Goal: Check status: Check status

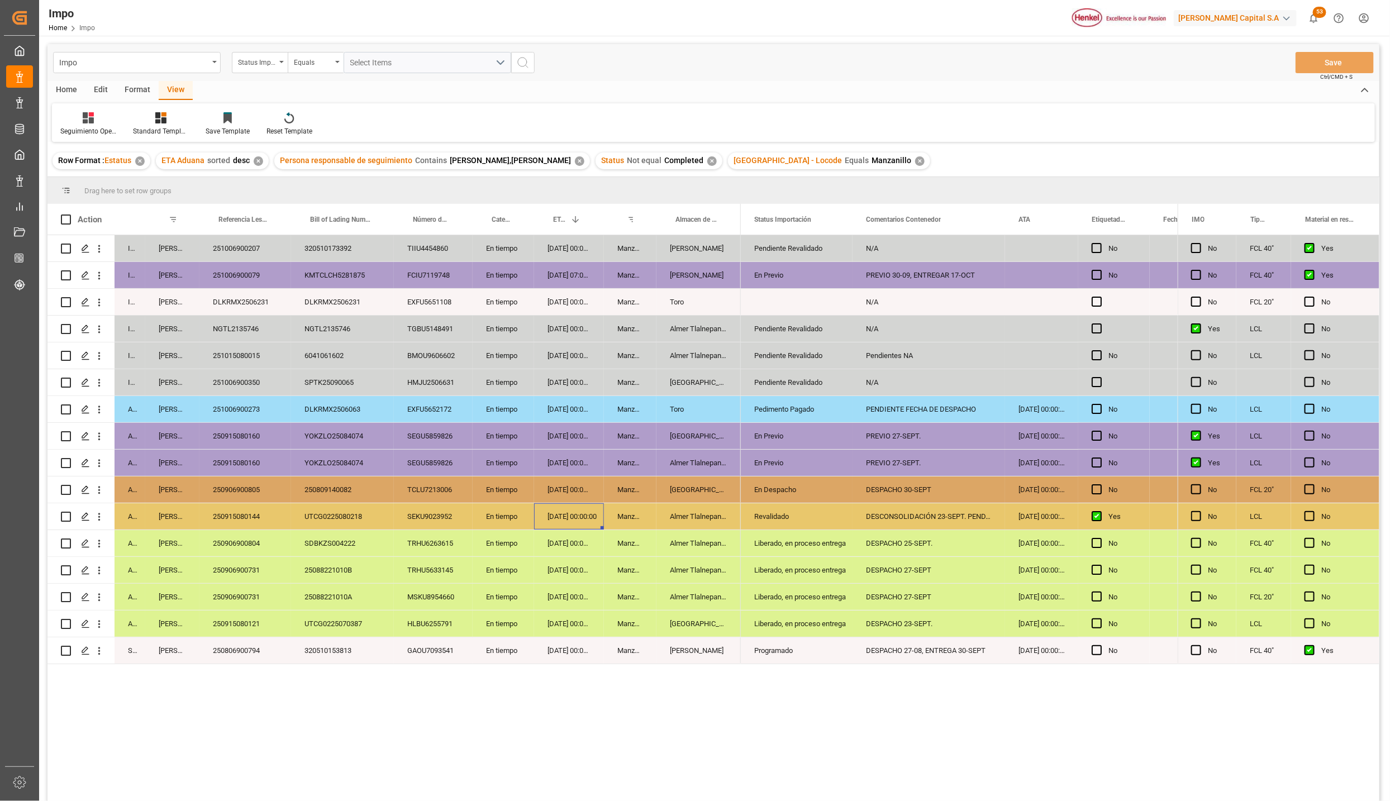
click at [525, 350] on div "En tiempo" at bounding box center [503, 355] width 61 height 26
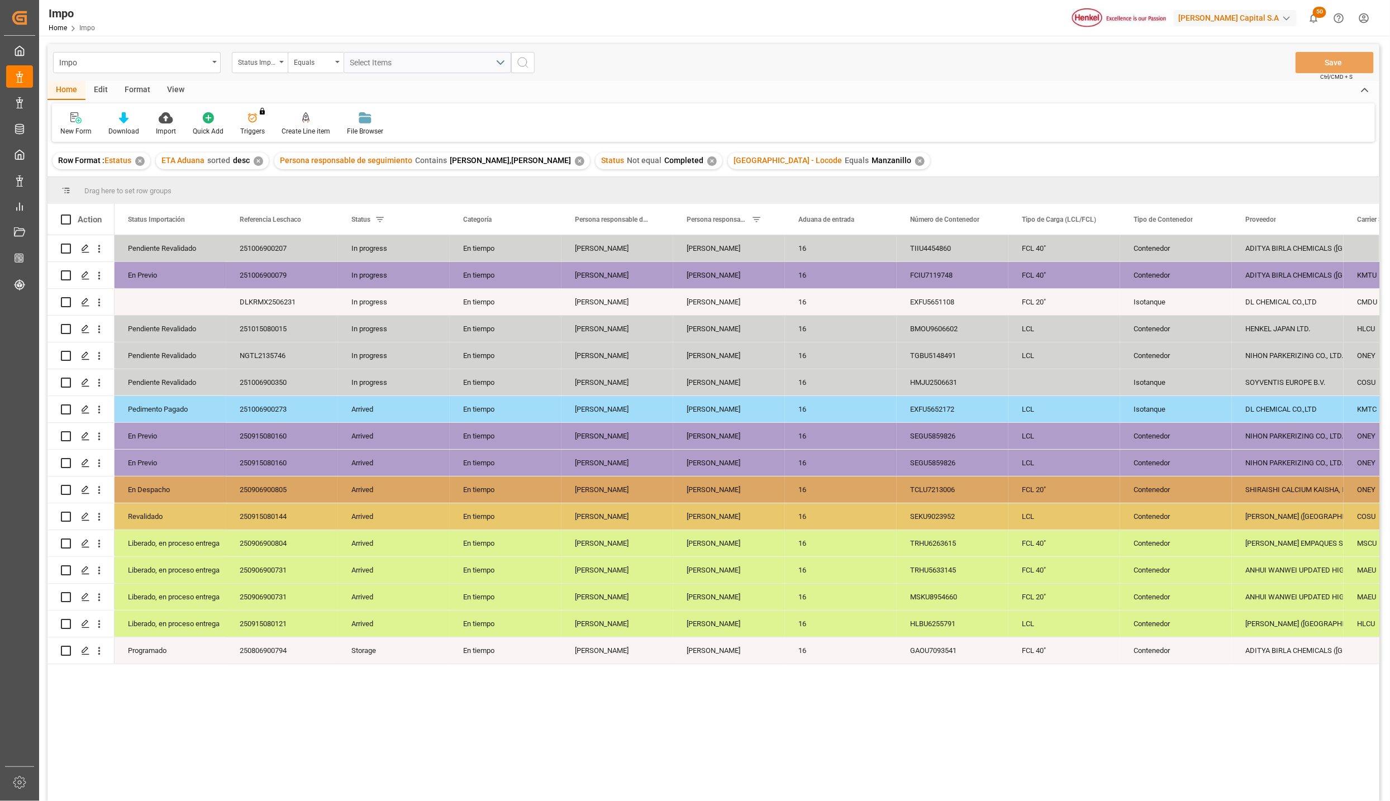
click at [145, 87] on div "Format" at bounding box center [137, 90] width 42 height 19
click at [133, 94] on div "Format" at bounding box center [137, 90] width 42 height 19
click at [135, 94] on div "Format" at bounding box center [137, 90] width 42 height 19
click at [180, 92] on div "View" at bounding box center [176, 90] width 34 height 19
click at [131, 121] on div at bounding box center [127, 118] width 56 height 12
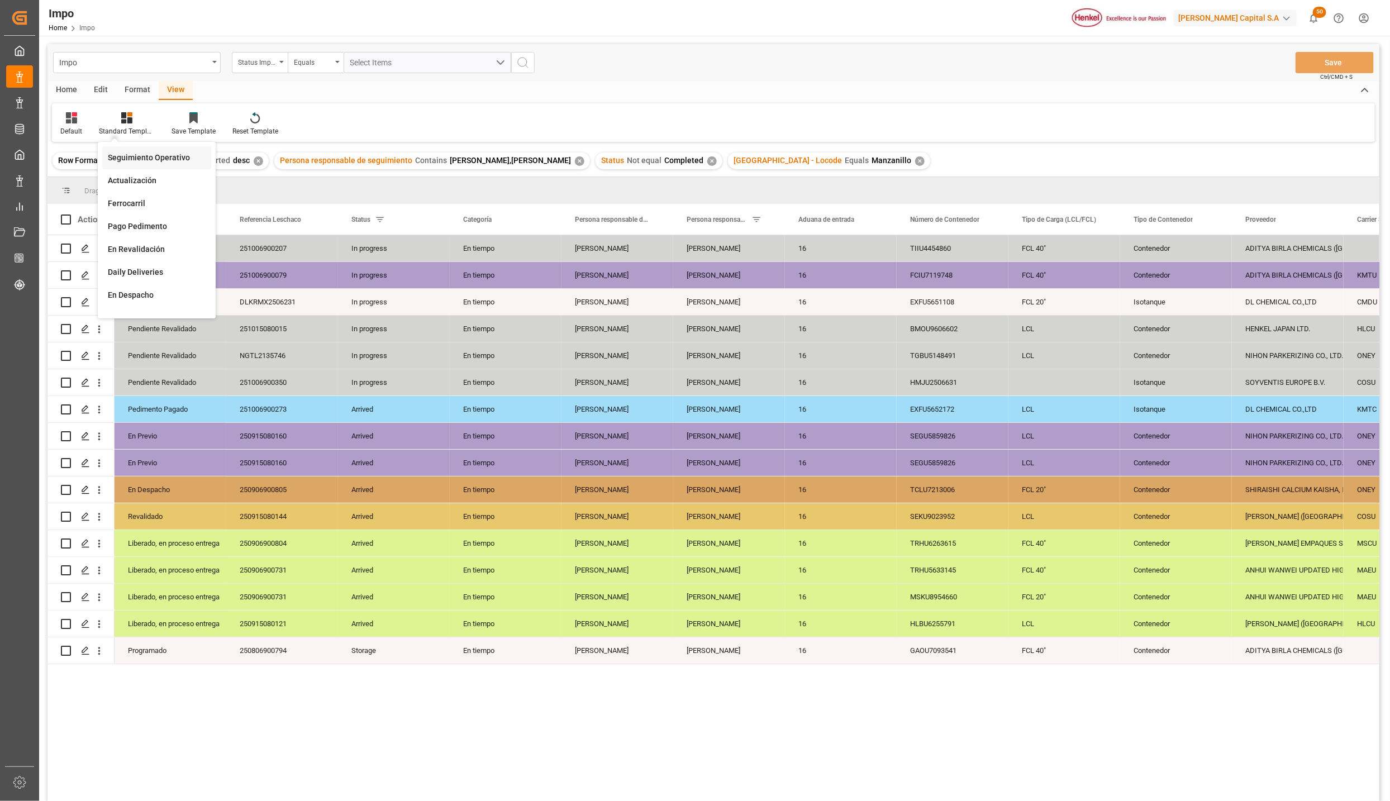
click at [143, 153] on div "Seguimiento Operativo" at bounding box center [157, 158] width 98 height 12
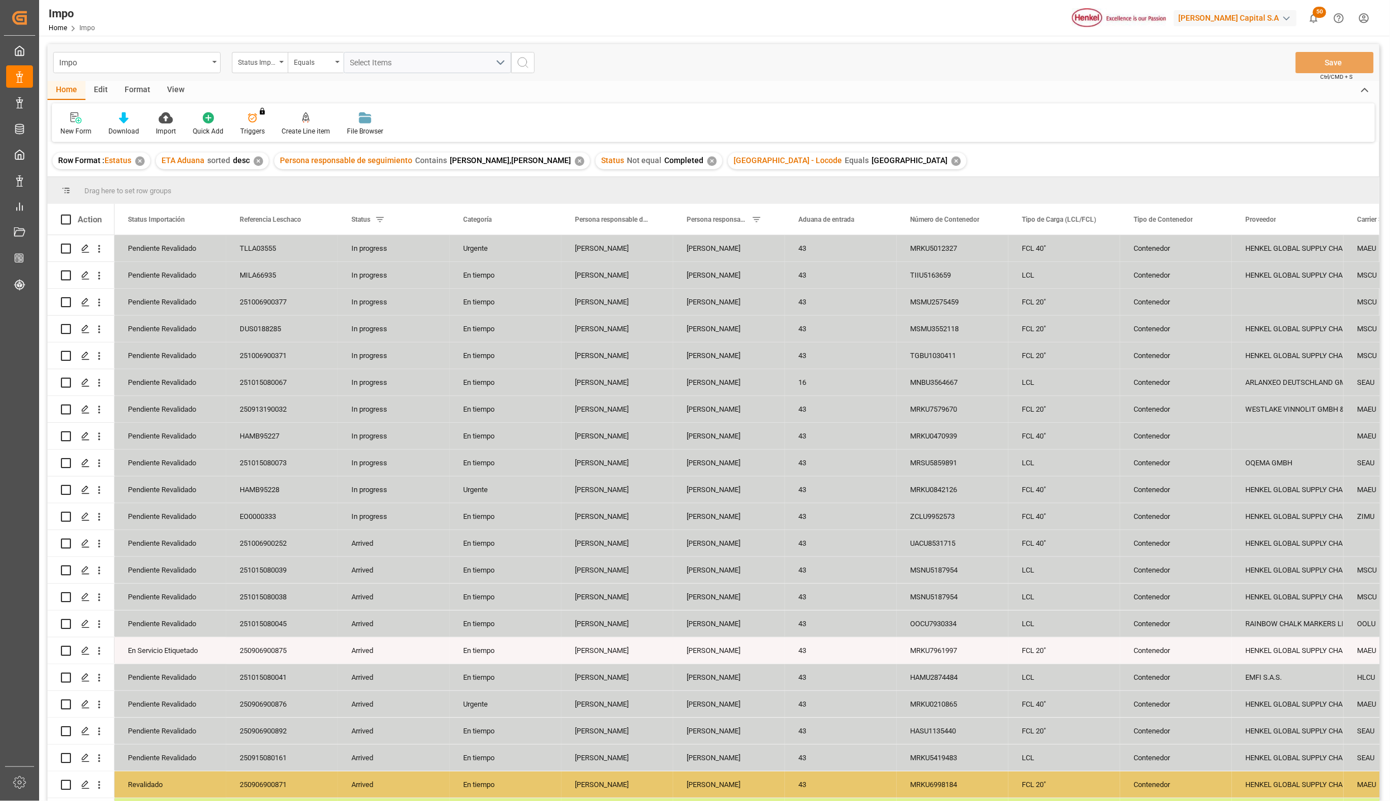
click at [174, 83] on div "View" at bounding box center [176, 90] width 34 height 19
click at [131, 121] on icon at bounding box center [126, 117] width 11 height 11
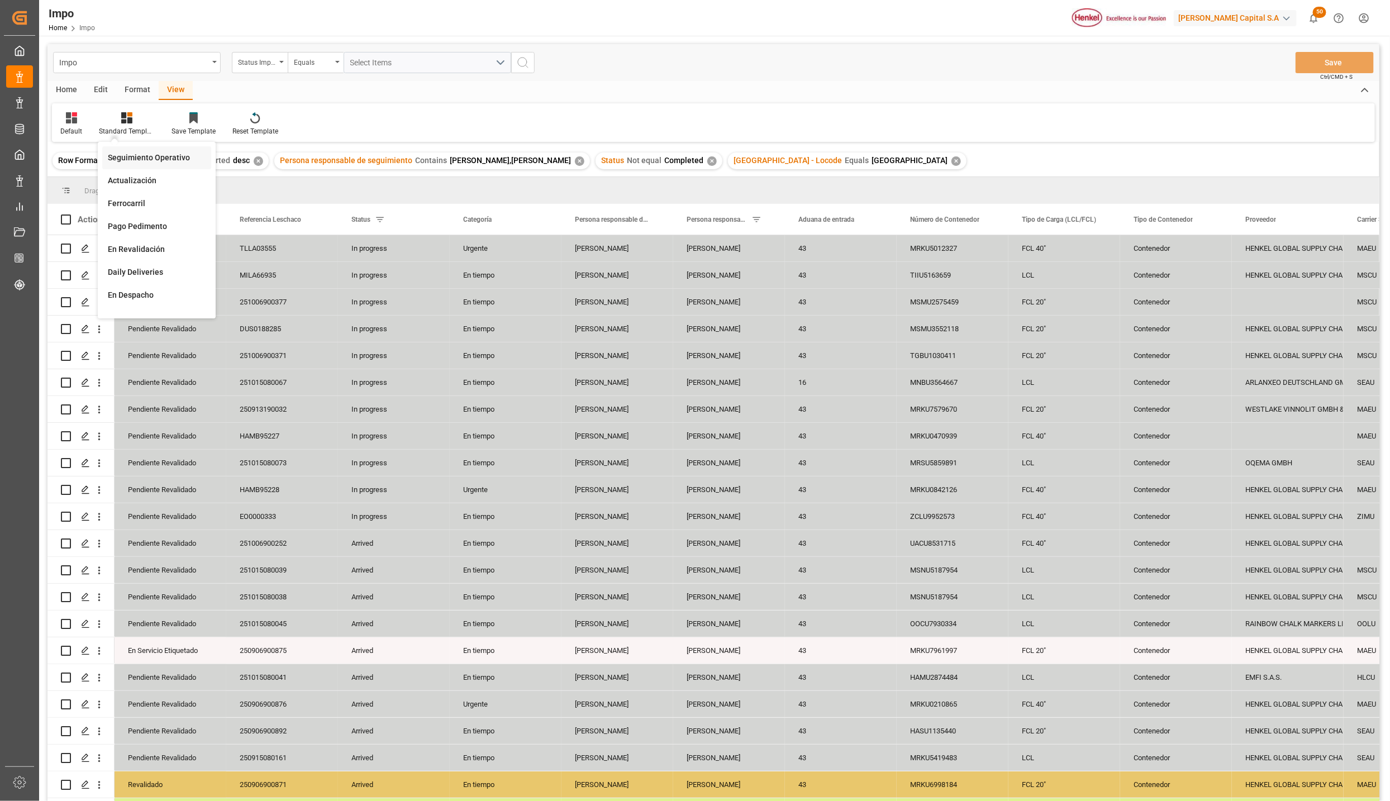
click at [132, 151] on div "Seguimiento Operativo" at bounding box center [156, 157] width 109 height 23
